Goal: Information Seeking & Learning: Learn about a topic

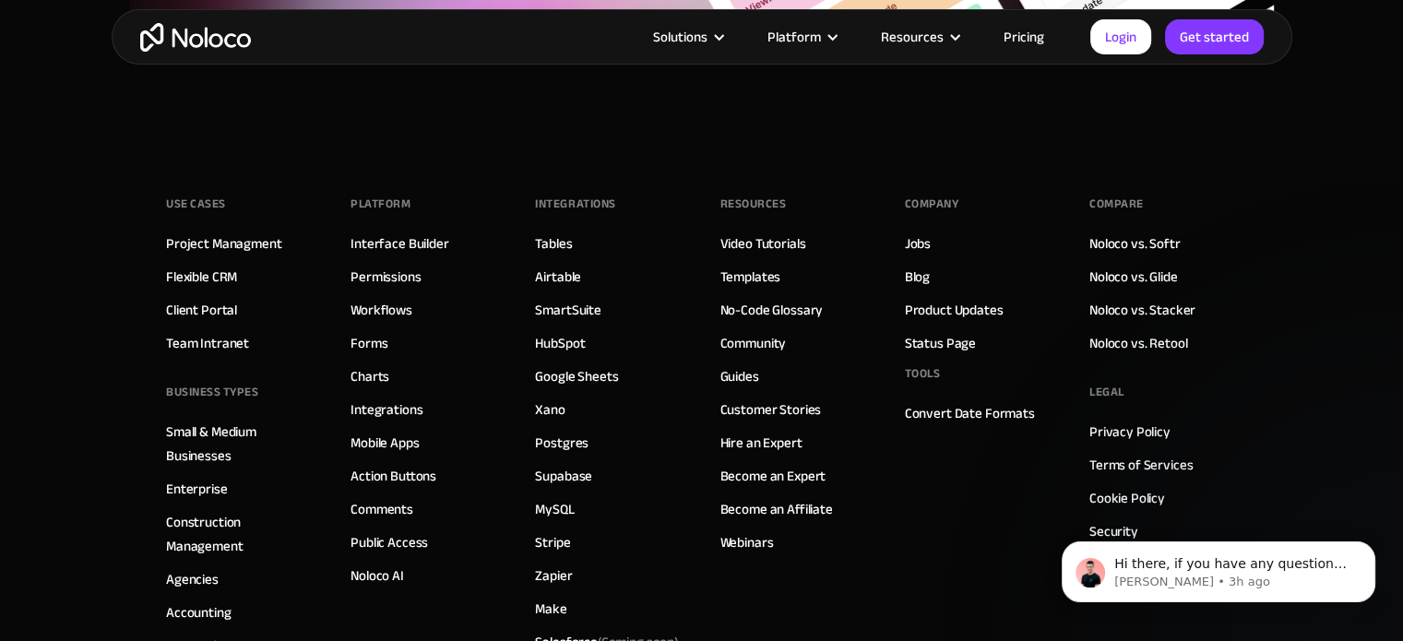
scroll to position [7022, 0]
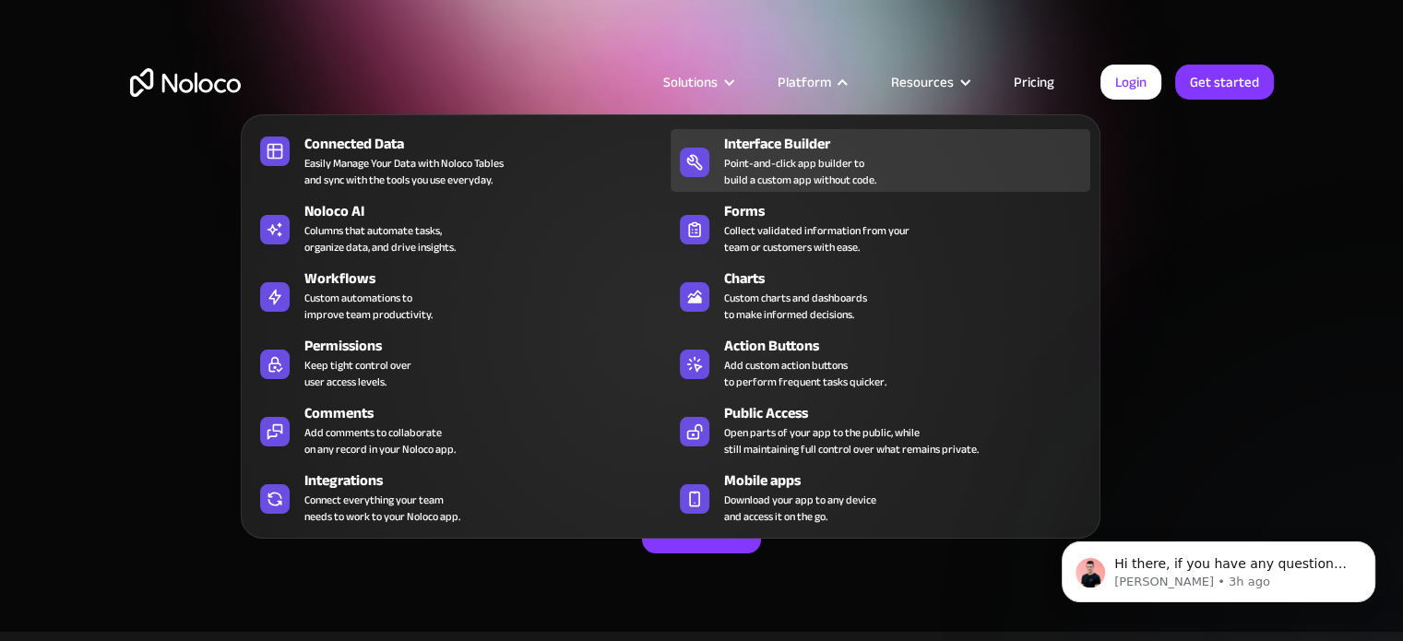
drag, startPoint x: 793, startPoint y: 161, endPoint x: 724, endPoint y: 148, distance: 70.4
click at [793, 161] on div "Point-and-click app builder to build a custom app without code." at bounding box center [800, 171] width 152 height 33
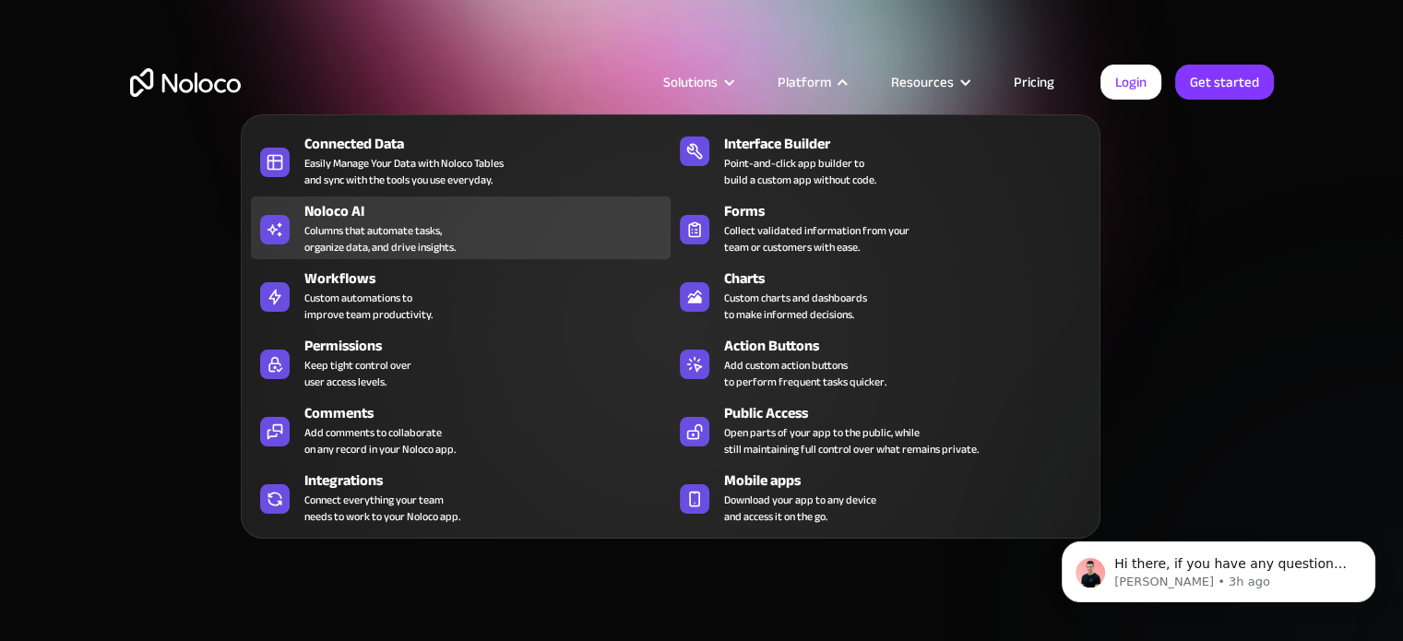
click at [413, 243] on div "Columns that automate tasks, organize data, and drive insights." at bounding box center [379, 238] width 151 height 33
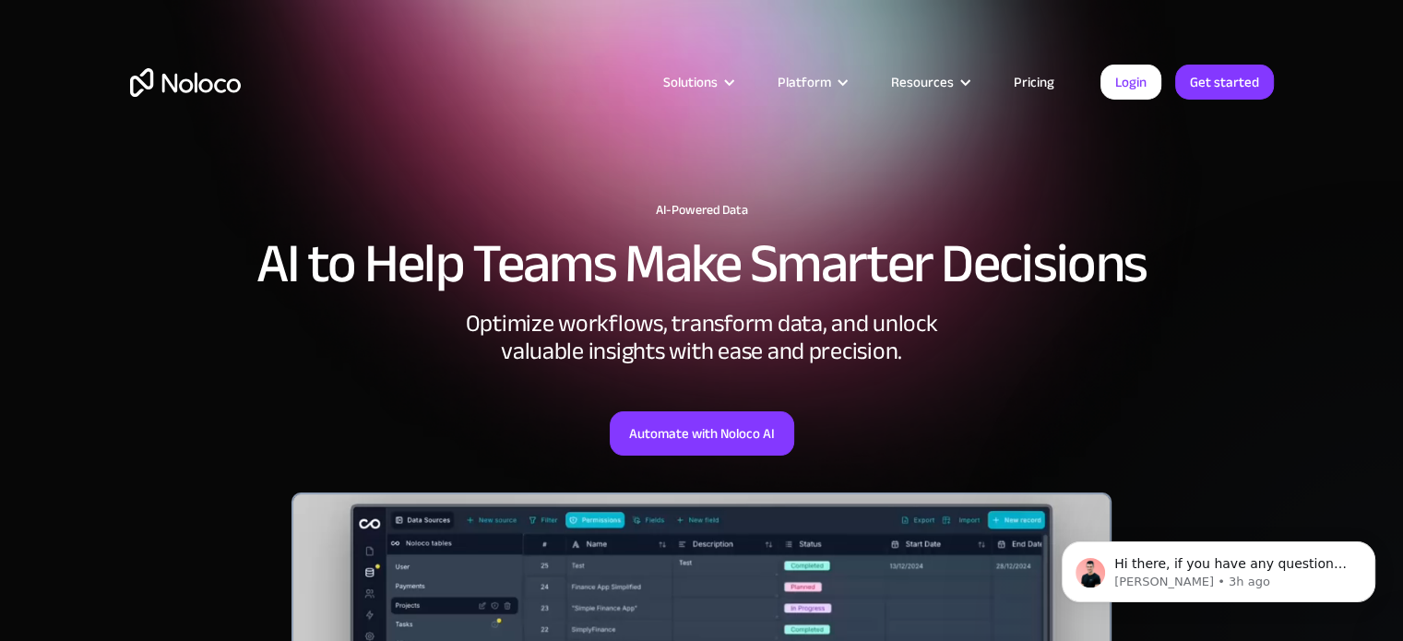
scroll to position [92, 0]
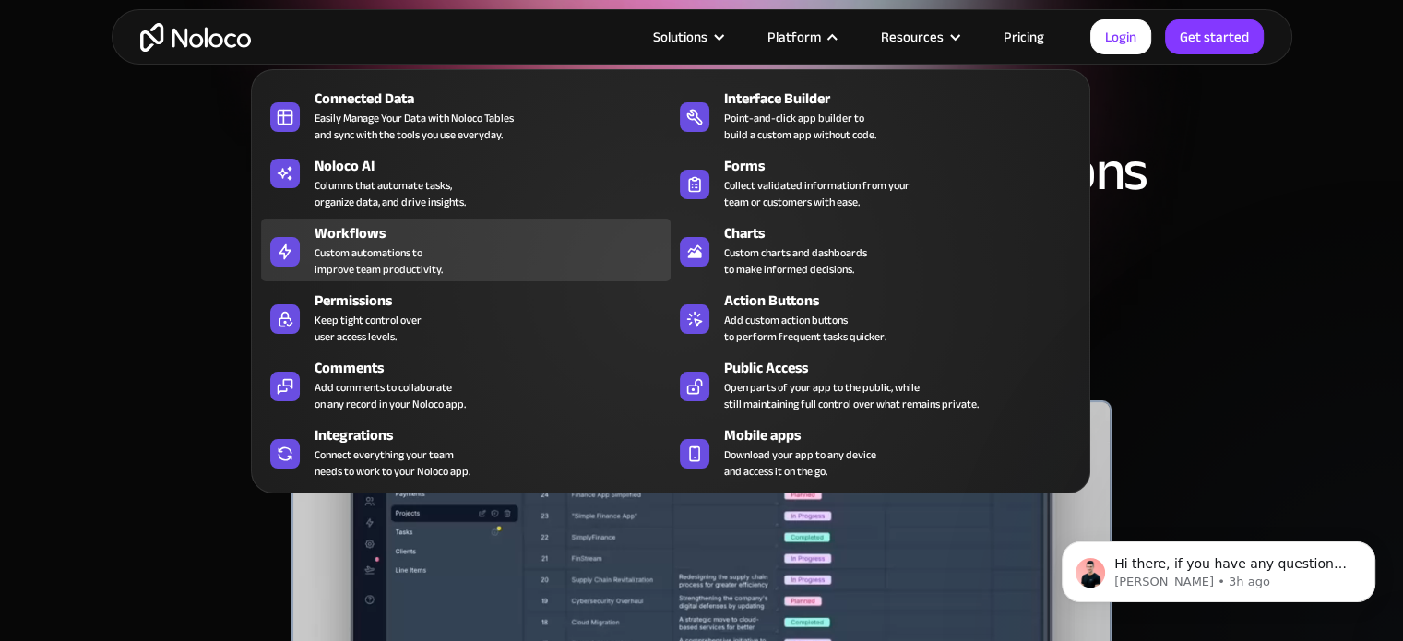
click at [384, 267] on div "Custom automations to improve team productivity." at bounding box center [378, 260] width 128 height 33
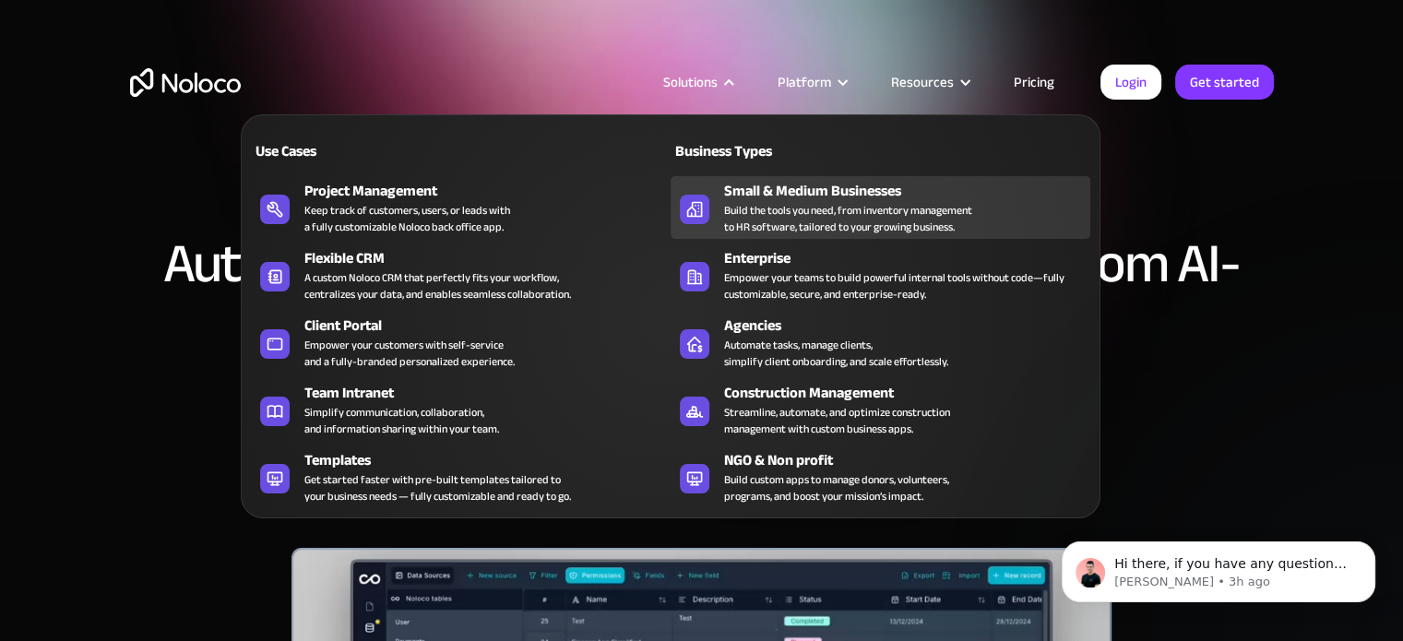
click at [830, 214] on div "Build the tools you need, from inventory management to HR software, tailored to…" at bounding box center [848, 218] width 248 height 33
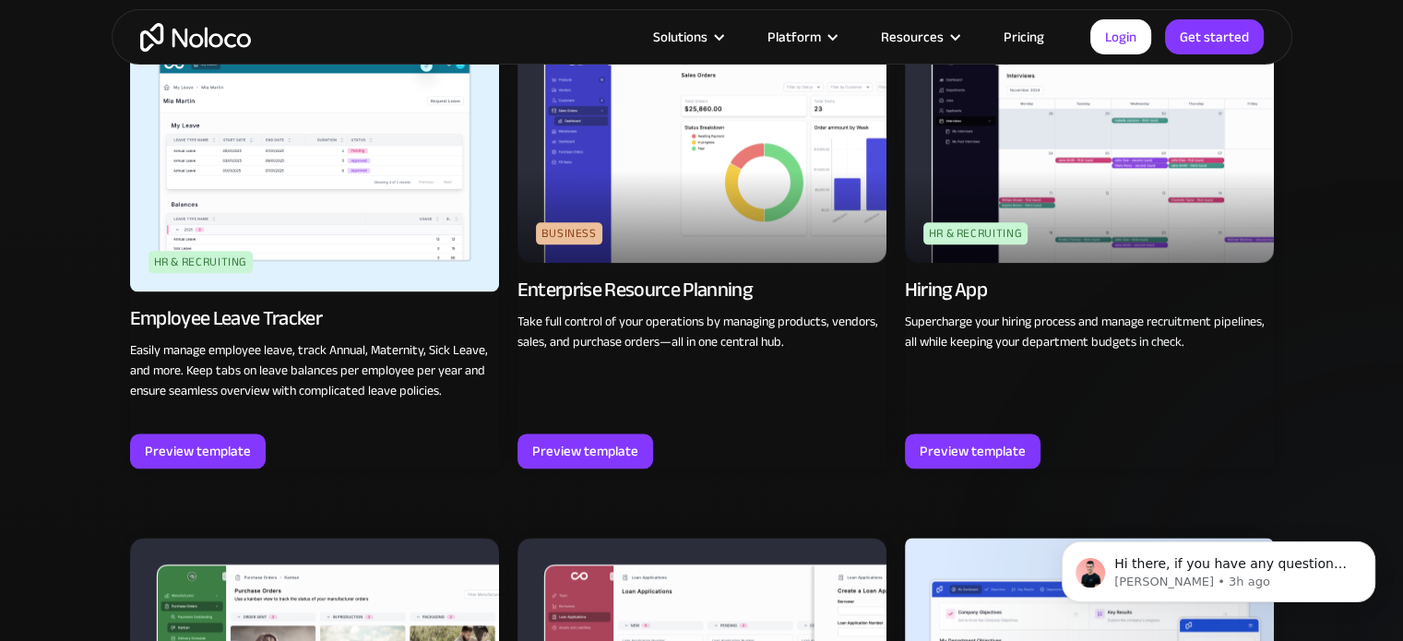
scroll to position [6403, 0]
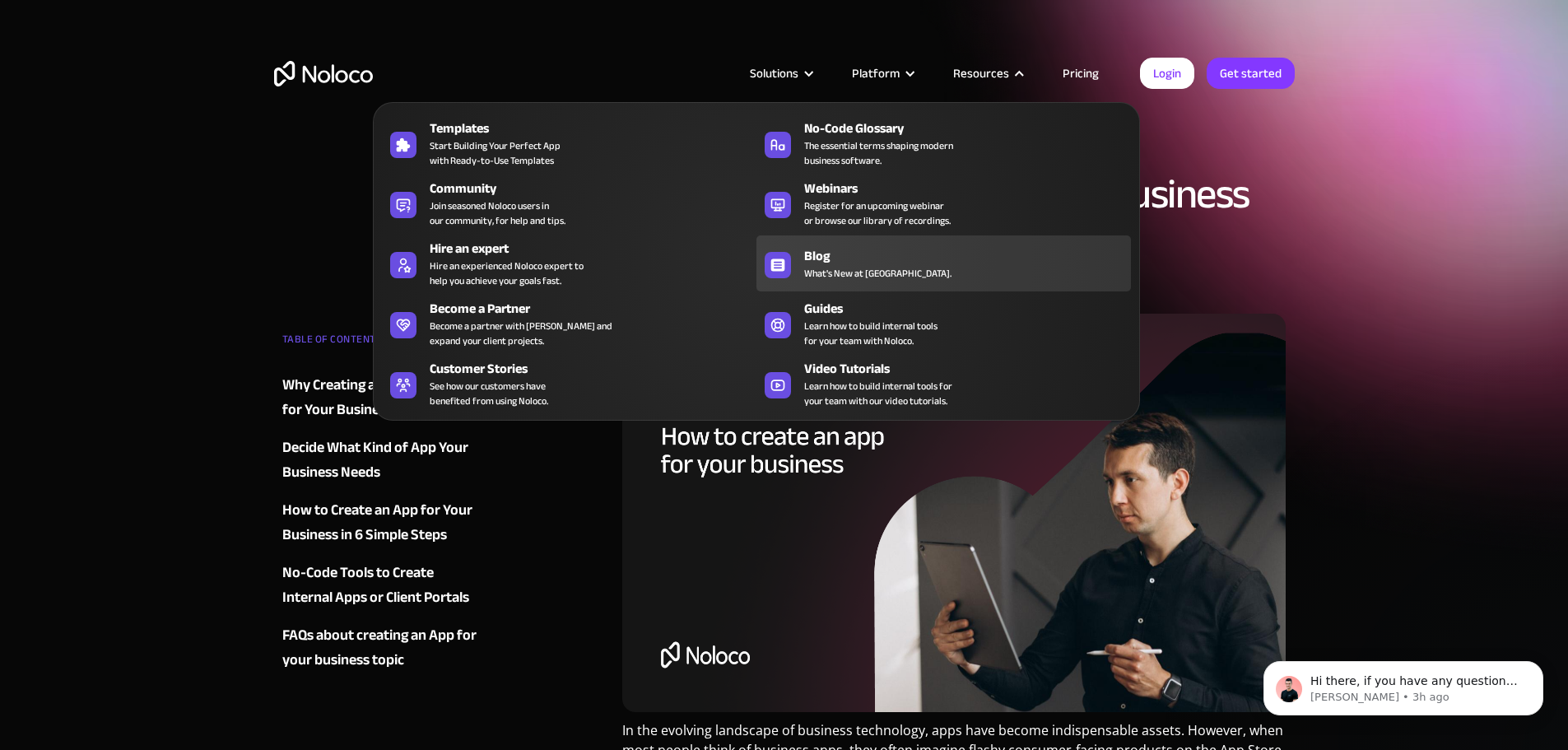
click at [850, 279] on span "What's New at [GEOGRAPHIC_DATA]." at bounding box center [877, 273] width 147 height 15
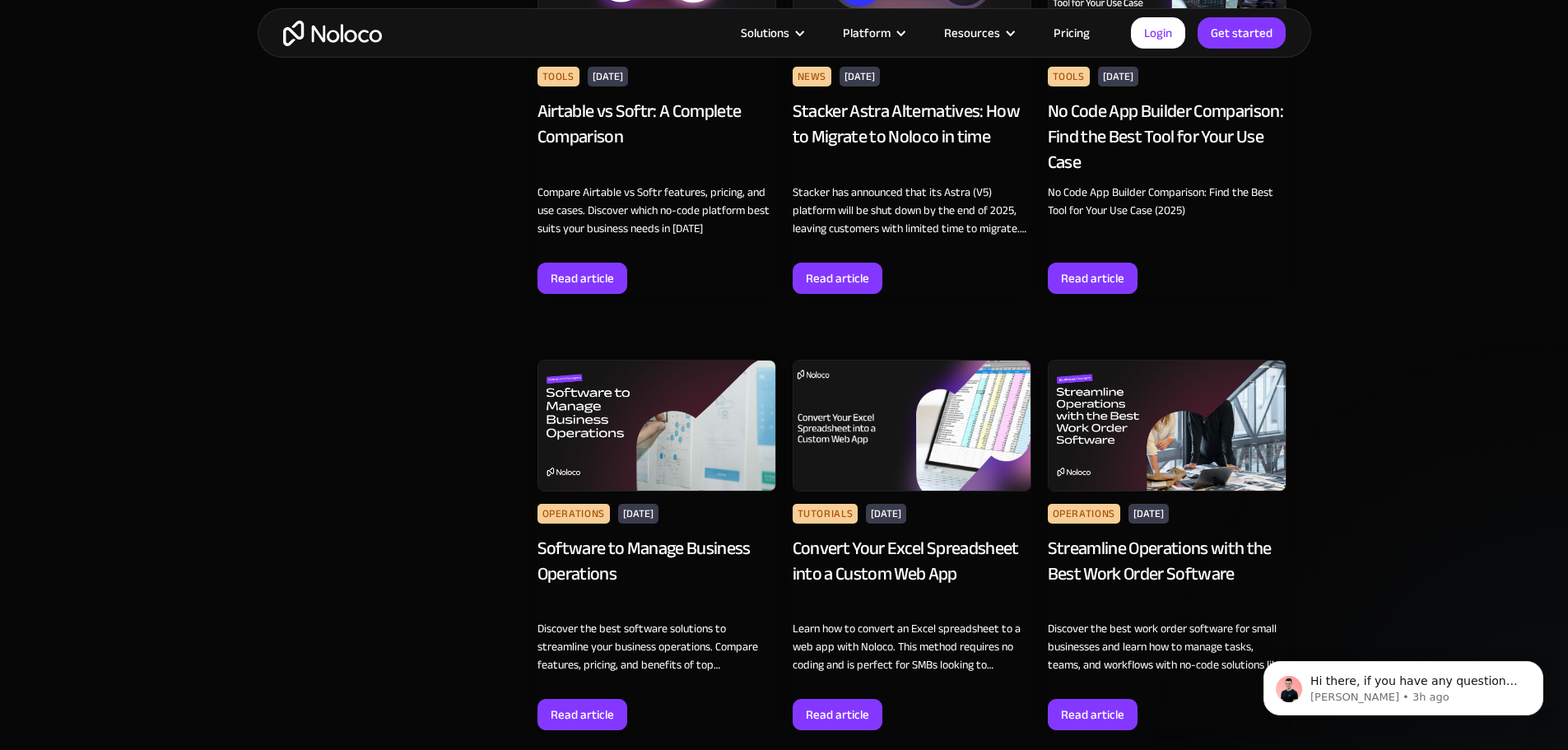
scroll to position [1564, 0]
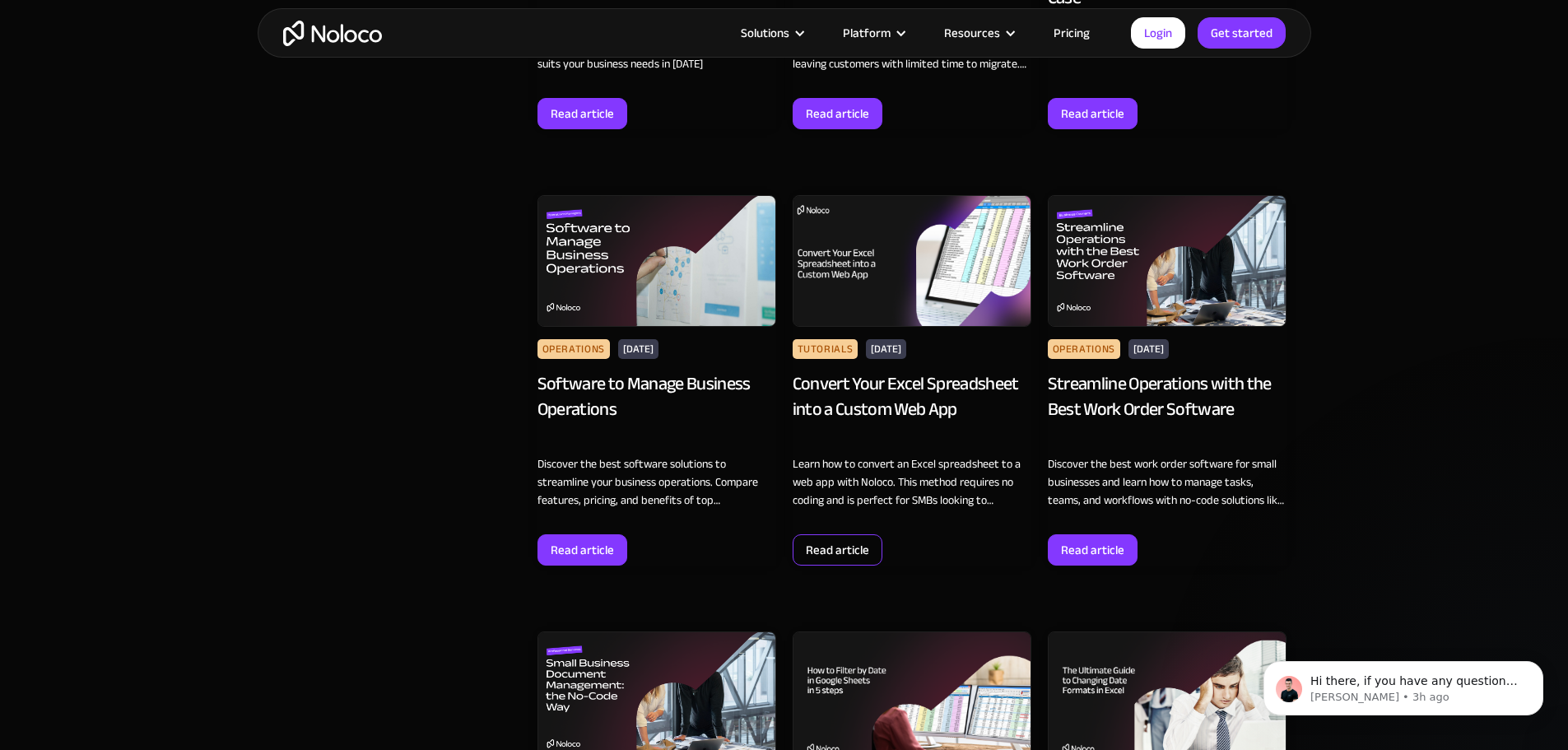
click at [819, 562] on div "Read article" at bounding box center [837, 550] width 90 height 31
